Goal: Transaction & Acquisition: Purchase product/service

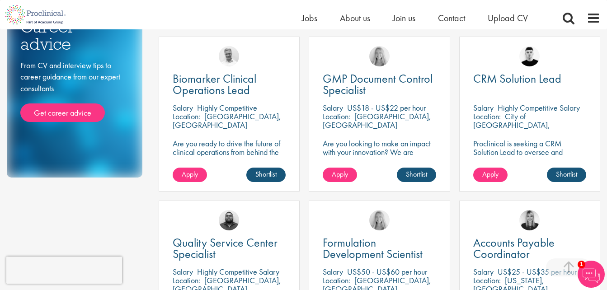
scroll to position [99, 0]
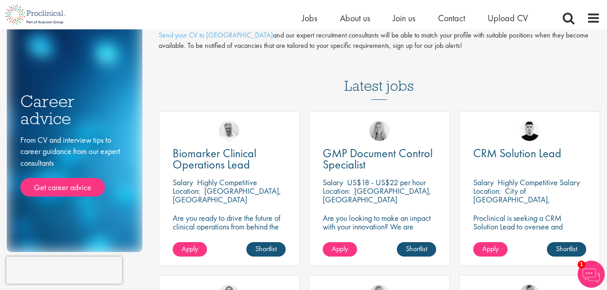
click at [597, 274] on img at bounding box center [591, 274] width 27 height 27
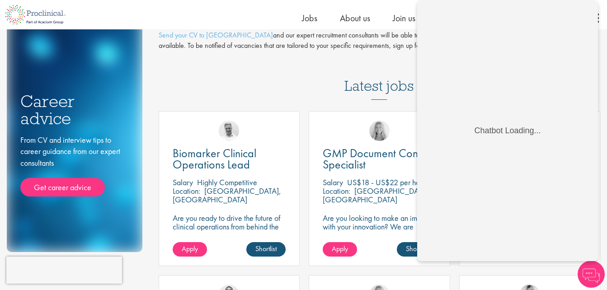
click at [591, 266] on img at bounding box center [591, 274] width 27 height 27
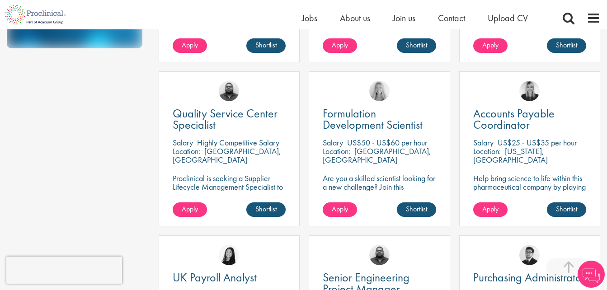
scroll to position [351, 0]
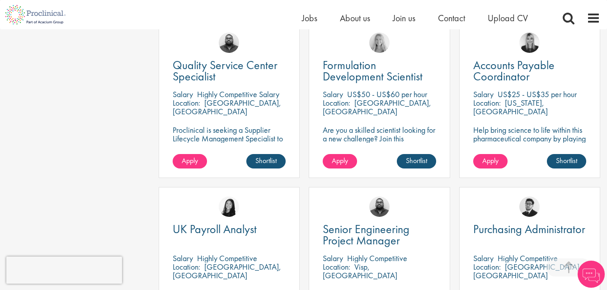
click at [354, 96] on p "US$50 - US$60 per hour" at bounding box center [387, 94] width 80 height 10
click at [345, 160] on span "Apply" at bounding box center [340, 160] width 16 height 9
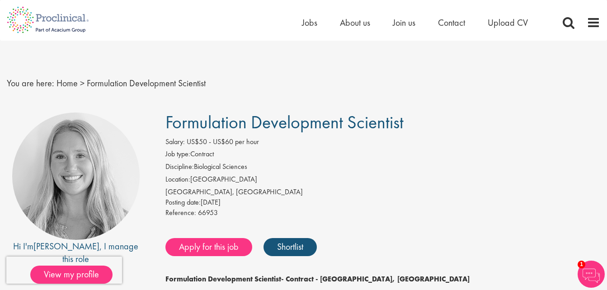
drag, startPoint x: 579, startPoint y: 46, endPoint x: 609, endPoint y: 50, distance: 30.5
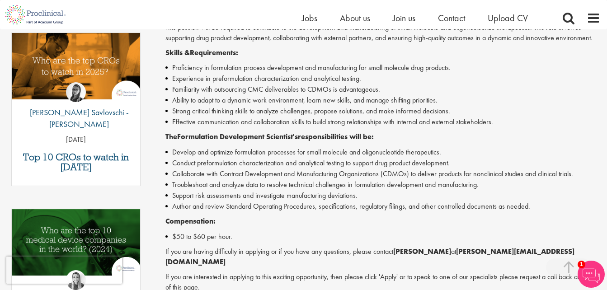
scroll to position [309, 0]
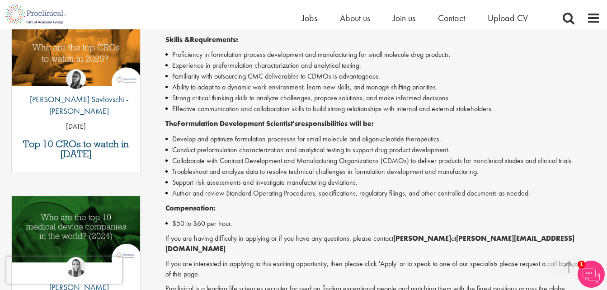
click at [591, 274] on img at bounding box center [591, 274] width 27 height 27
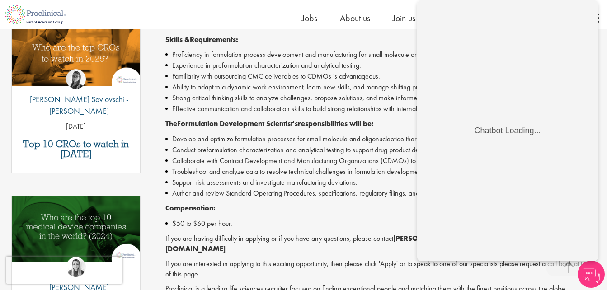
scroll to position [0, 0]
click at [592, 277] on img at bounding box center [591, 274] width 27 height 27
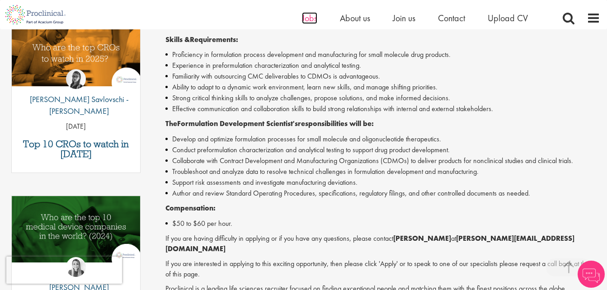
click at [306, 19] on span "Jobs" at bounding box center [309, 18] width 15 height 12
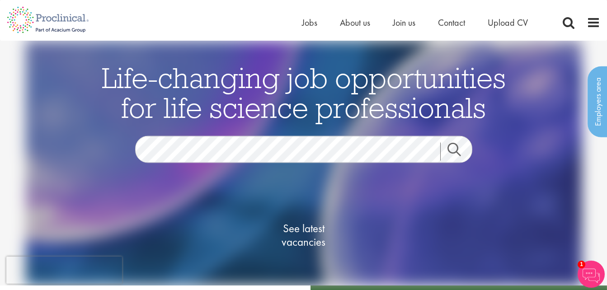
click at [455, 143] on link "Search" at bounding box center [459, 152] width 39 height 18
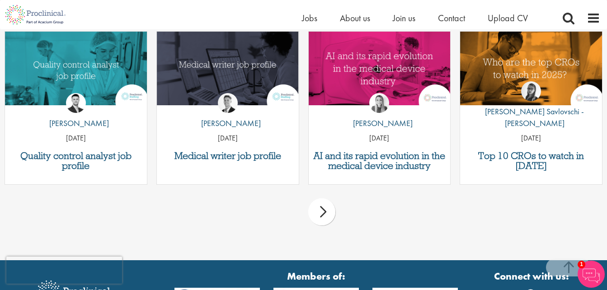
scroll to position [674, 0]
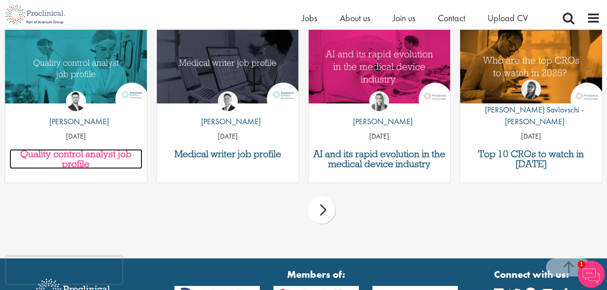
click at [96, 156] on h3 "Quality control analyst job profile" at bounding box center [75, 159] width 133 height 20
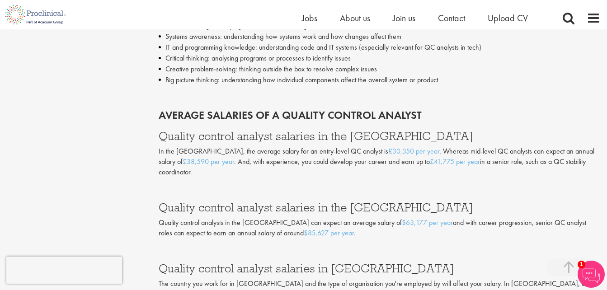
scroll to position [1517, 0]
